Goal: Information Seeking & Learning: Learn about a topic

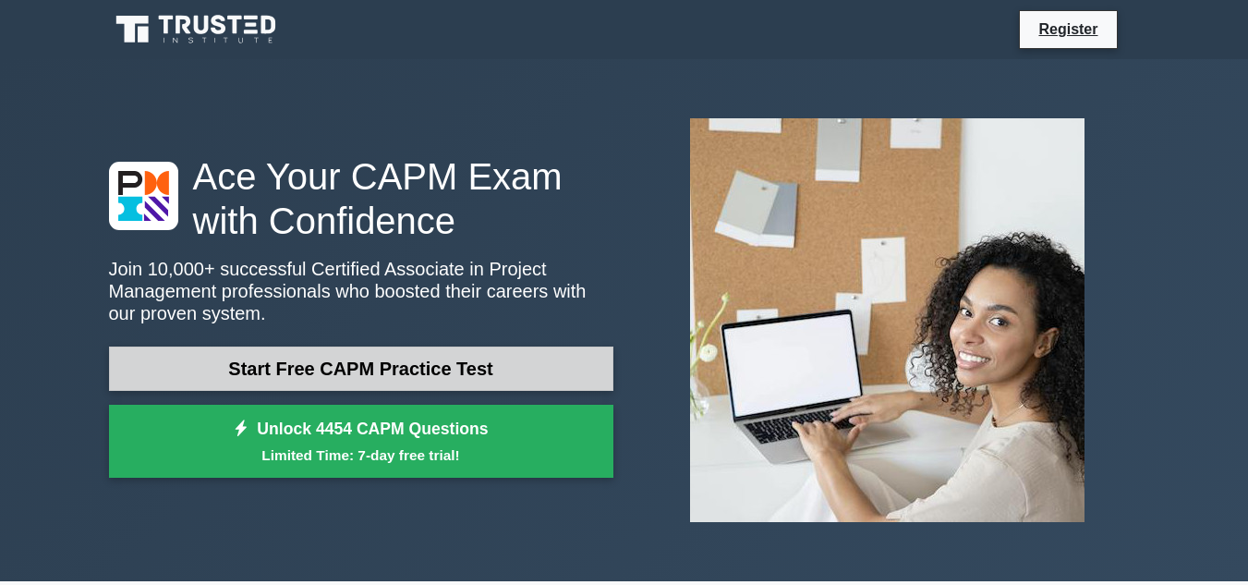
click at [416, 356] on link "Start Free CAPM Practice Test" at bounding box center [361, 368] width 504 height 44
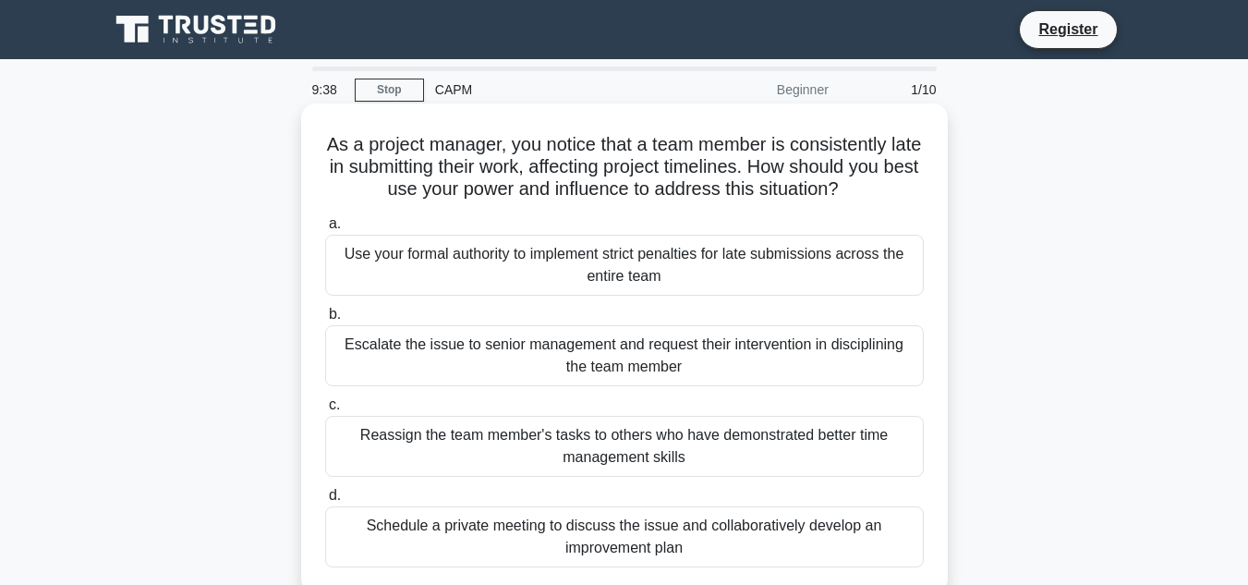
click at [434, 350] on div "Escalate the issue to senior management and request their intervention in disci…" at bounding box center [624, 355] width 598 height 61
click at [325, 320] on input "b. Escalate the issue to senior management and request their intervention in di…" at bounding box center [325, 314] width 0 height 12
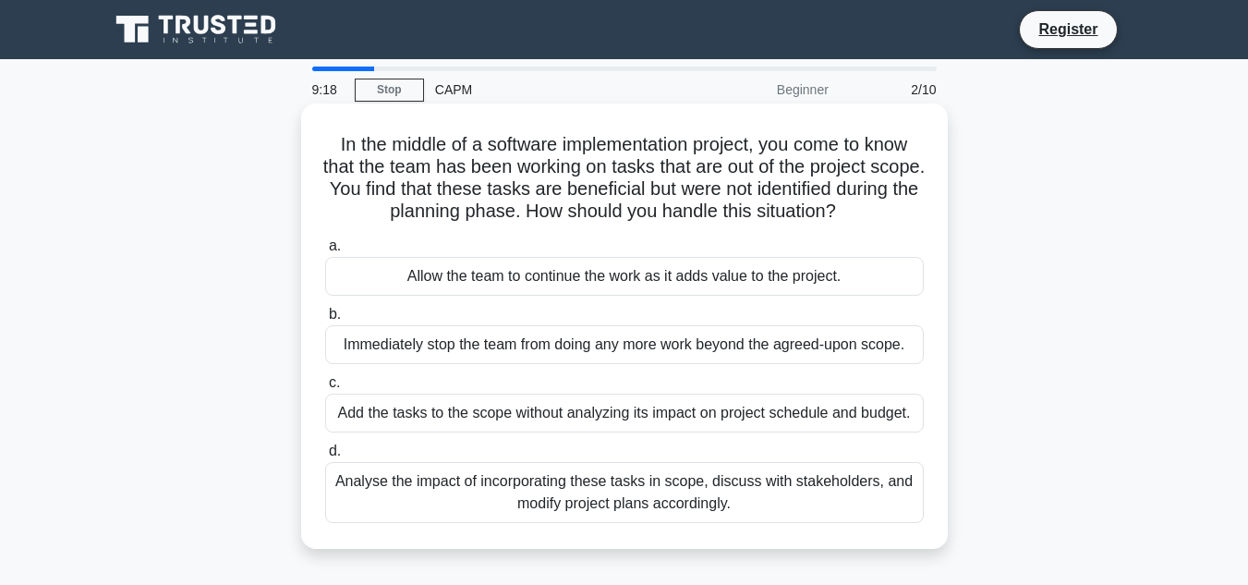
click at [606, 419] on div "Add the tasks to the scope without analyzing its impact on project schedule and…" at bounding box center [624, 412] width 598 height 39
click at [325, 389] on input "c. Add the tasks to the scope without analyzing its impact on project schedule …" at bounding box center [325, 383] width 0 height 12
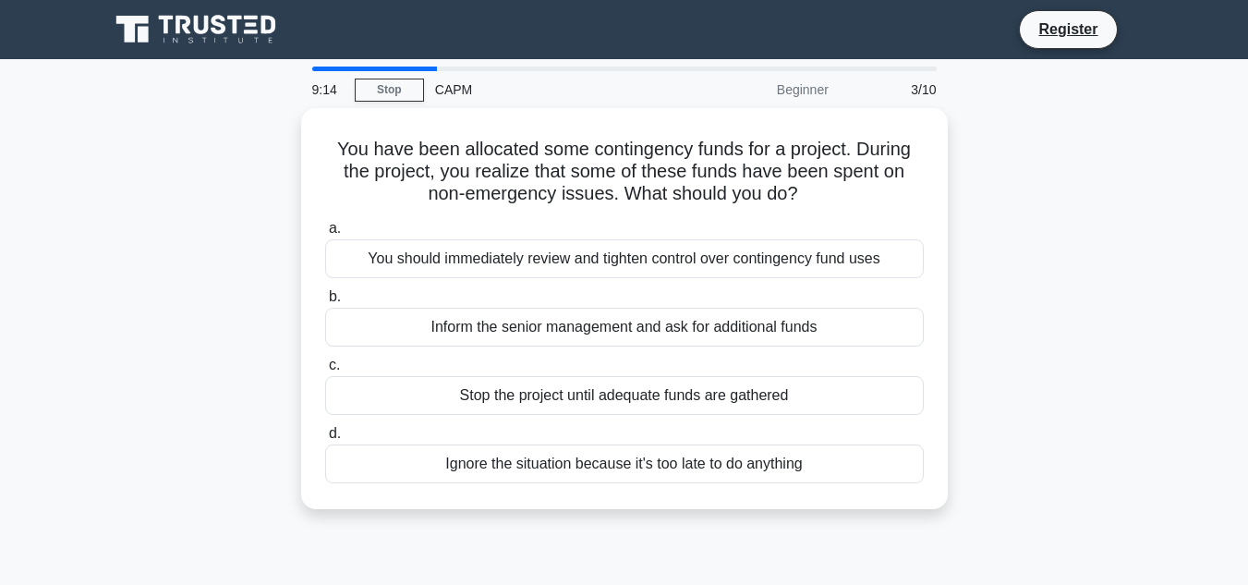
click at [606, 422] on label "d. Ignore the situation because it's too late to do anything" at bounding box center [624, 452] width 598 height 61
click at [325, 428] on input "d. Ignore the situation because it's too late to do anything" at bounding box center [325, 434] width 0 height 12
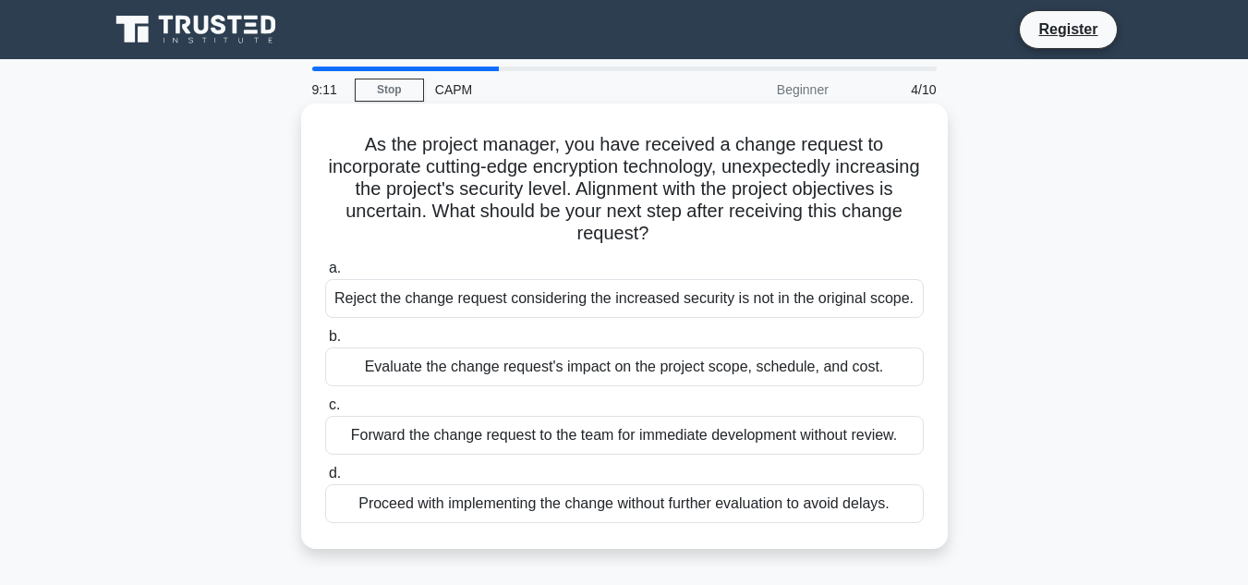
click at [609, 291] on div "Reject the change request considering the increased security is not in the orig…" at bounding box center [624, 298] width 598 height 39
click at [325, 274] on input "a. Reject the change request considering the increased security is not in the o…" at bounding box center [325, 268] width 0 height 12
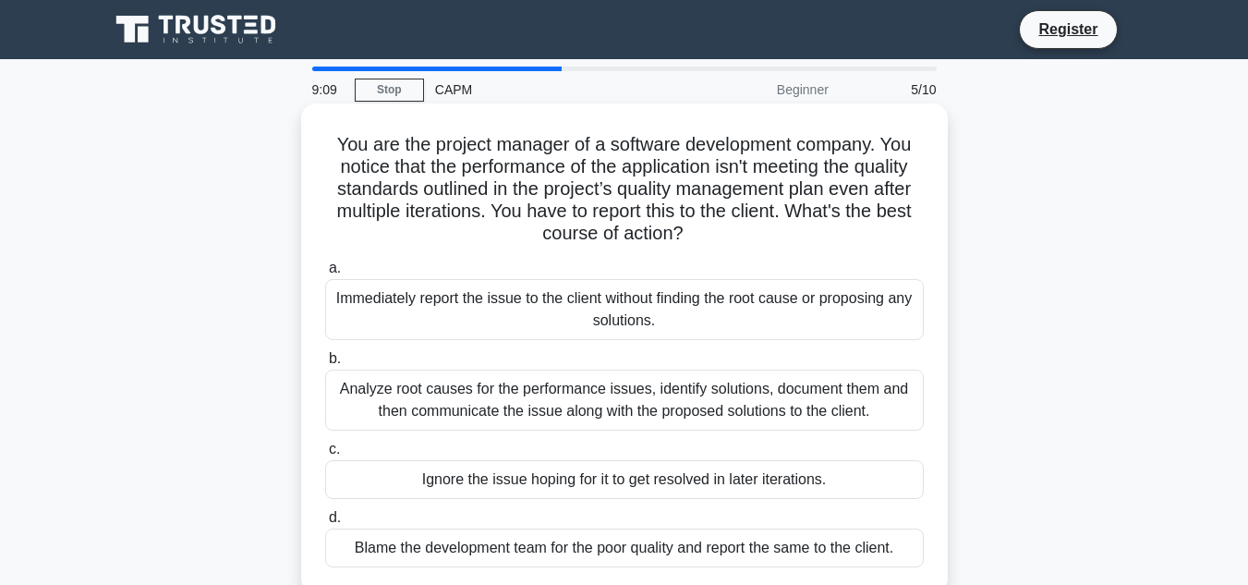
click at [630, 315] on div "Immediately report the issue to the client without finding the root cause or pr…" at bounding box center [624, 309] width 598 height 61
click at [325, 274] on input "a. Immediately report the issue to the client without finding the root cause or…" at bounding box center [325, 268] width 0 height 12
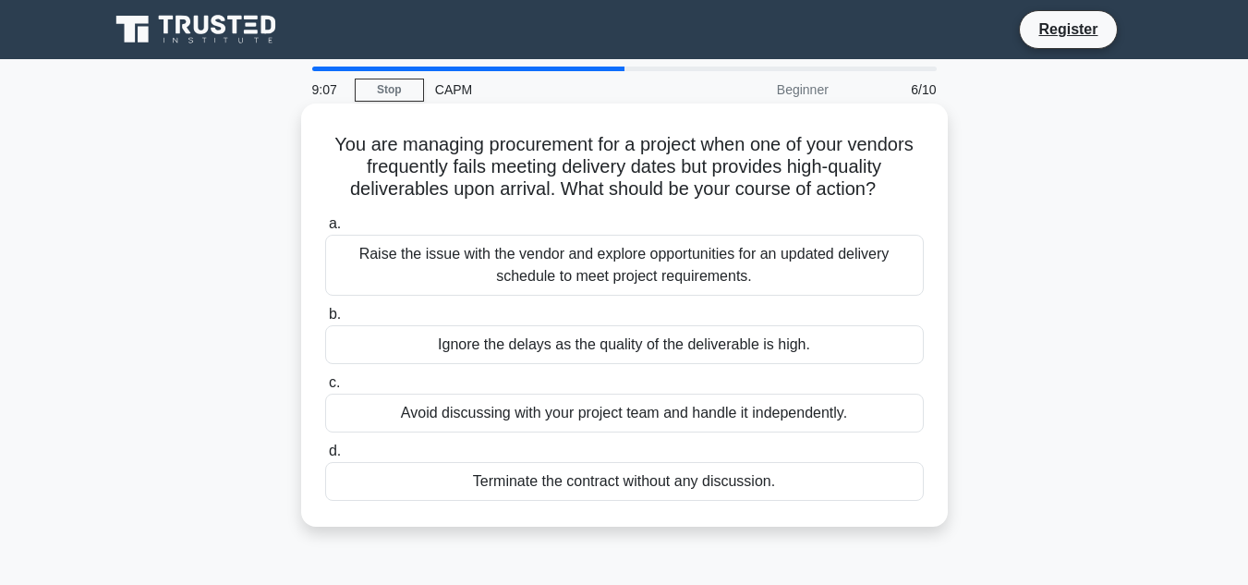
click at [647, 258] on div "Raise the issue with the vendor and explore opportunities for an updated delive…" at bounding box center [624, 265] width 598 height 61
click at [325, 230] on input "a. Raise the issue with the vendor and explore opportunities for an updated del…" at bounding box center [325, 224] width 0 height 12
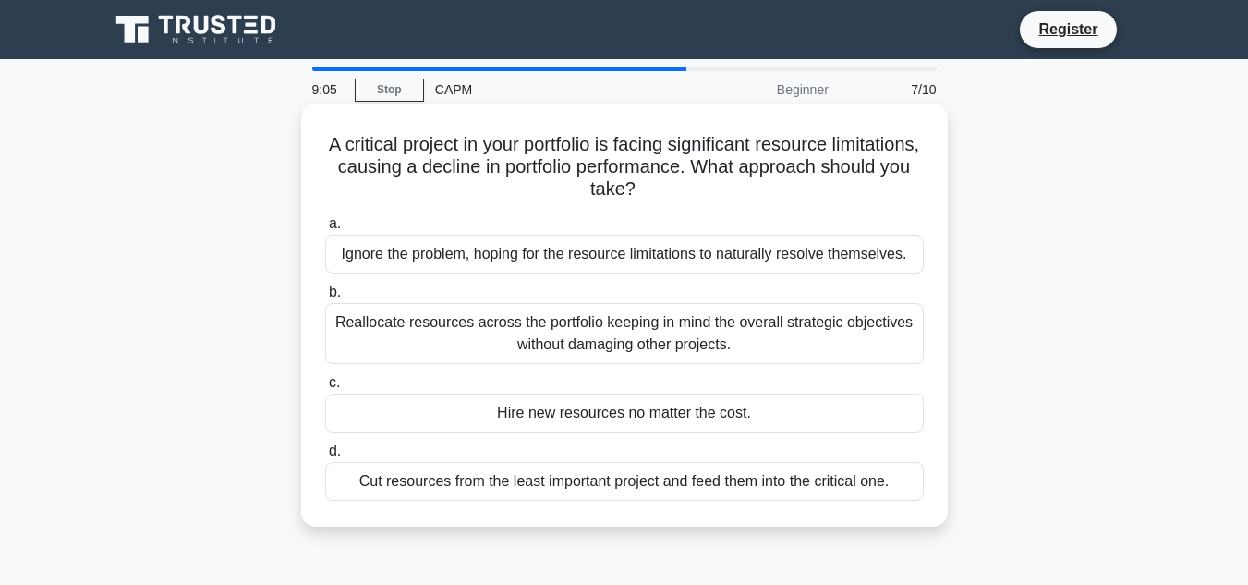
click at [725, 398] on div "Hire new resources no matter the cost." at bounding box center [624, 412] width 598 height 39
click at [325, 389] on input "c. Hire new resources no matter the cost." at bounding box center [325, 383] width 0 height 12
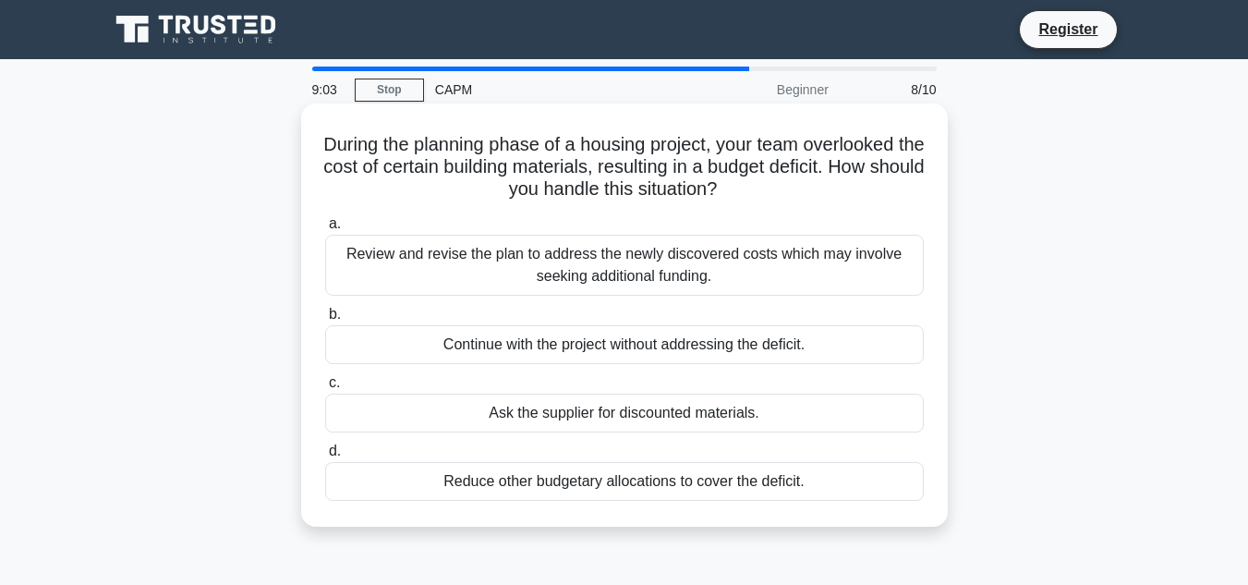
click at [725, 420] on div "Ask the supplier for discounted materials." at bounding box center [624, 412] width 598 height 39
click at [325, 389] on input "c. Ask the supplier for discounted materials." at bounding box center [325, 383] width 0 height 12
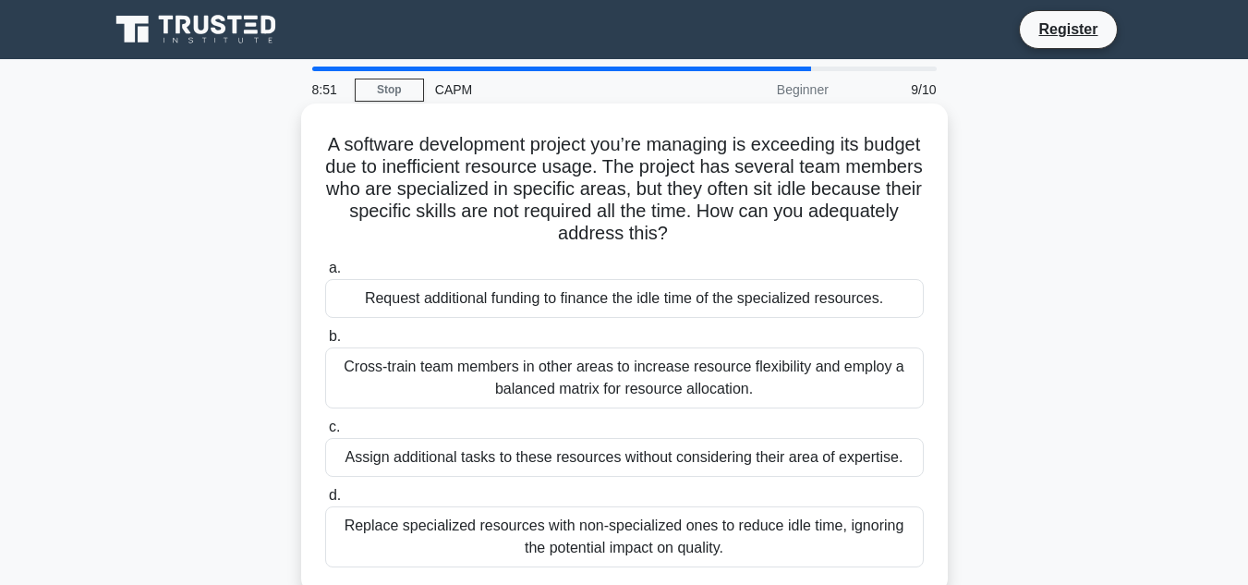
click at [647, 296] on div "Request additional funding to finance the idle time of the specialized resource…" at bounding box center [624, 298] width 598 height 39
click at [325, 274] on input "a. Request additional funding to finance the idle time of the specialized resou…" at bounding box center [325, 268] width 0 height 12
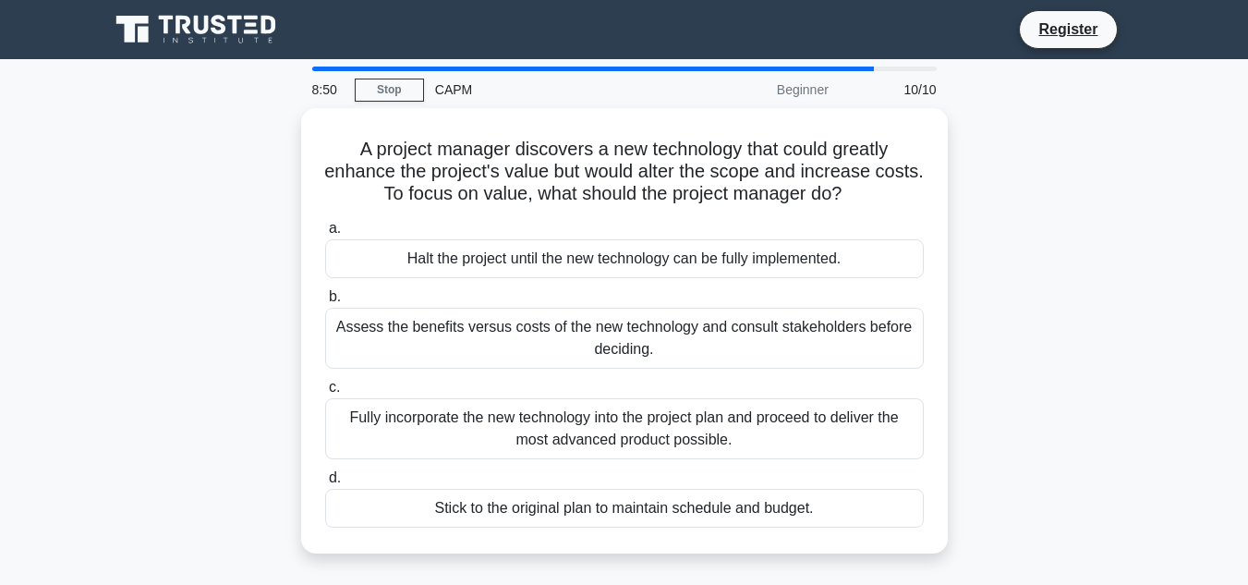
click at [647, 296] on label "b. Assess the benefits versus costs of the new technology and consult stakehold…" at bounding box center [624, 326] width 598 height 83
click at [325, 296] on input "b. Assess the benefits versus costs of the new technology and consult stakehold…" at bounding box center [325, 297] width 0 height 12
